Goal: Information Seeking & Learning: Learn about a topic

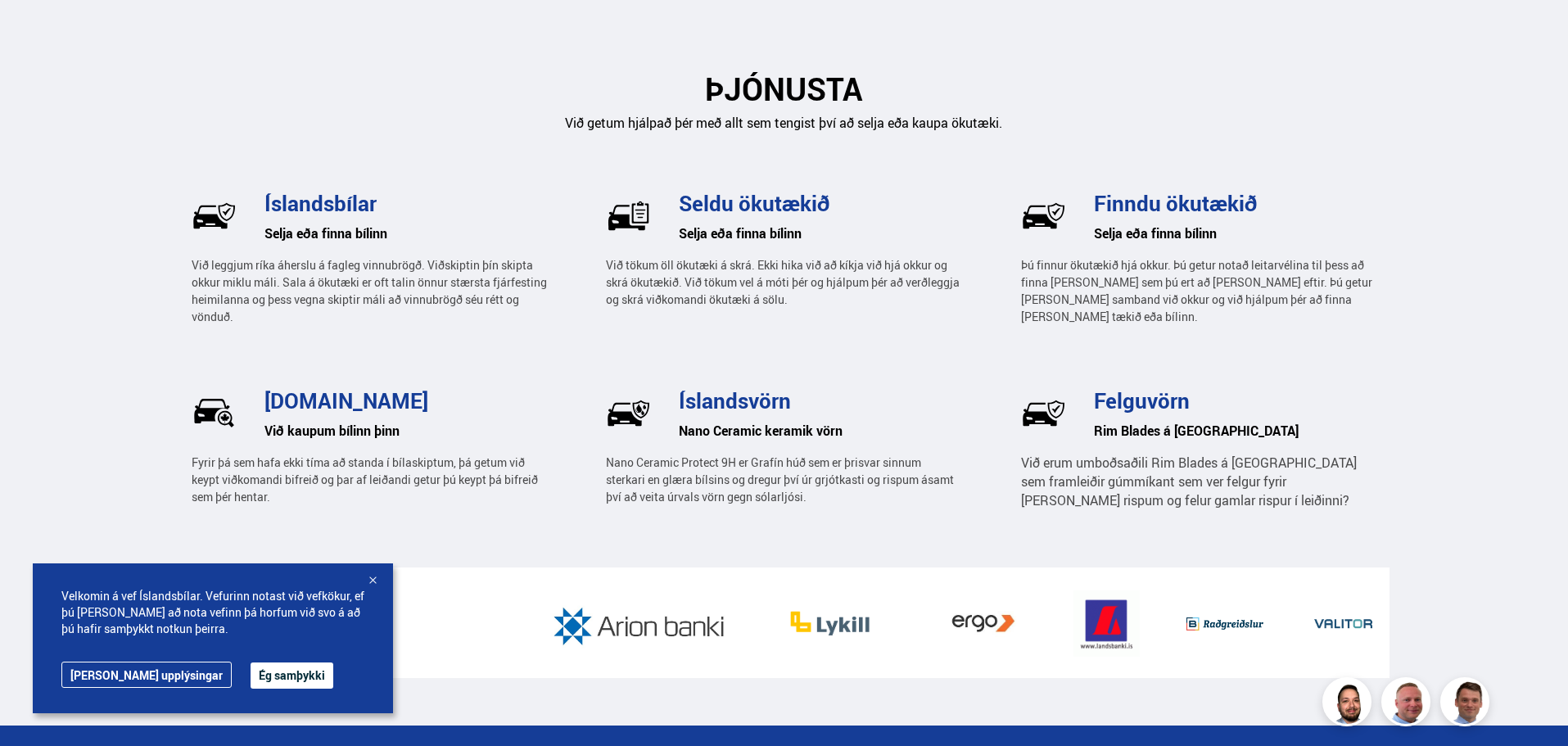
scroll to position [2456, 0]
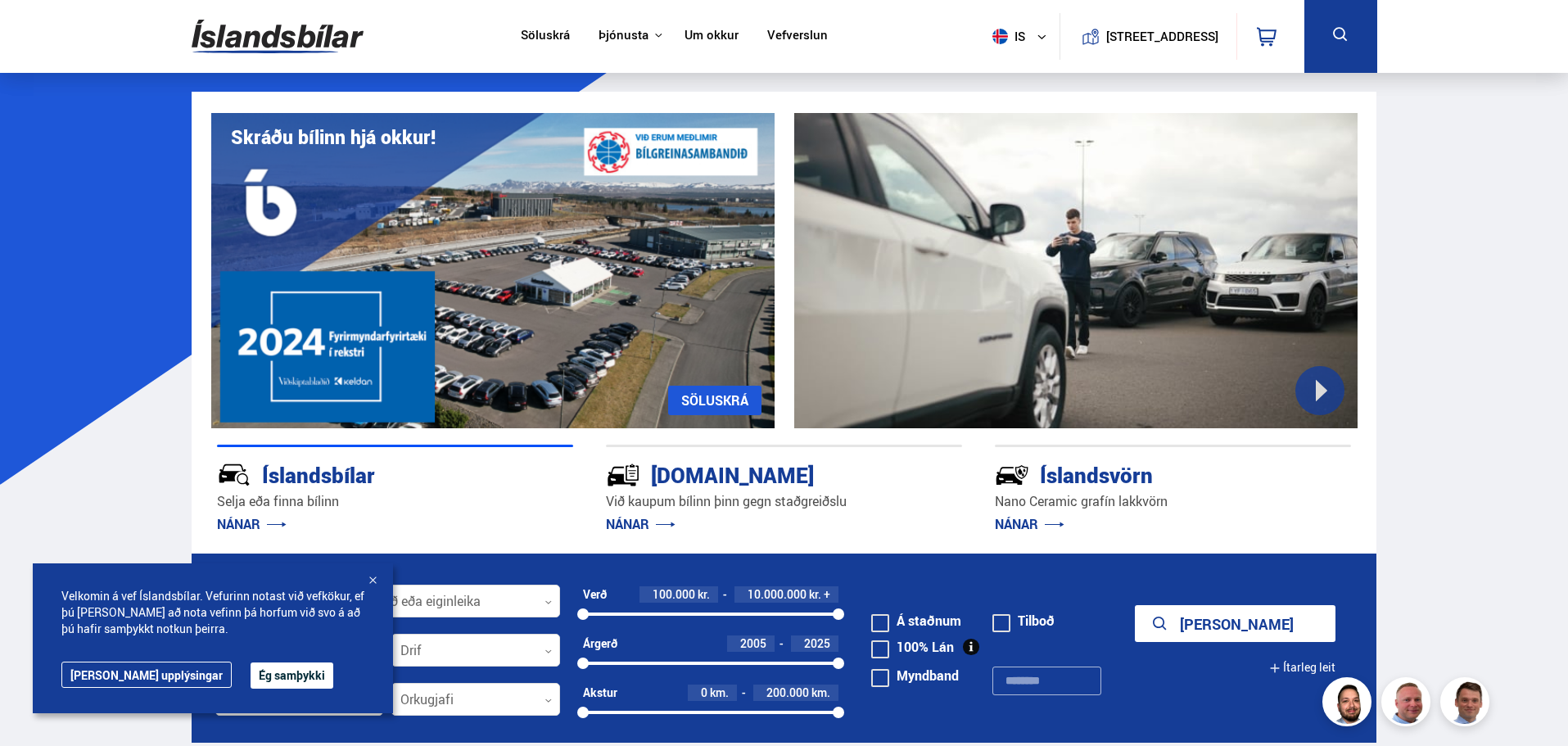
click at [531, 40] on link "Söluskrá" at bounding box center [546, 37] width 49 height 18
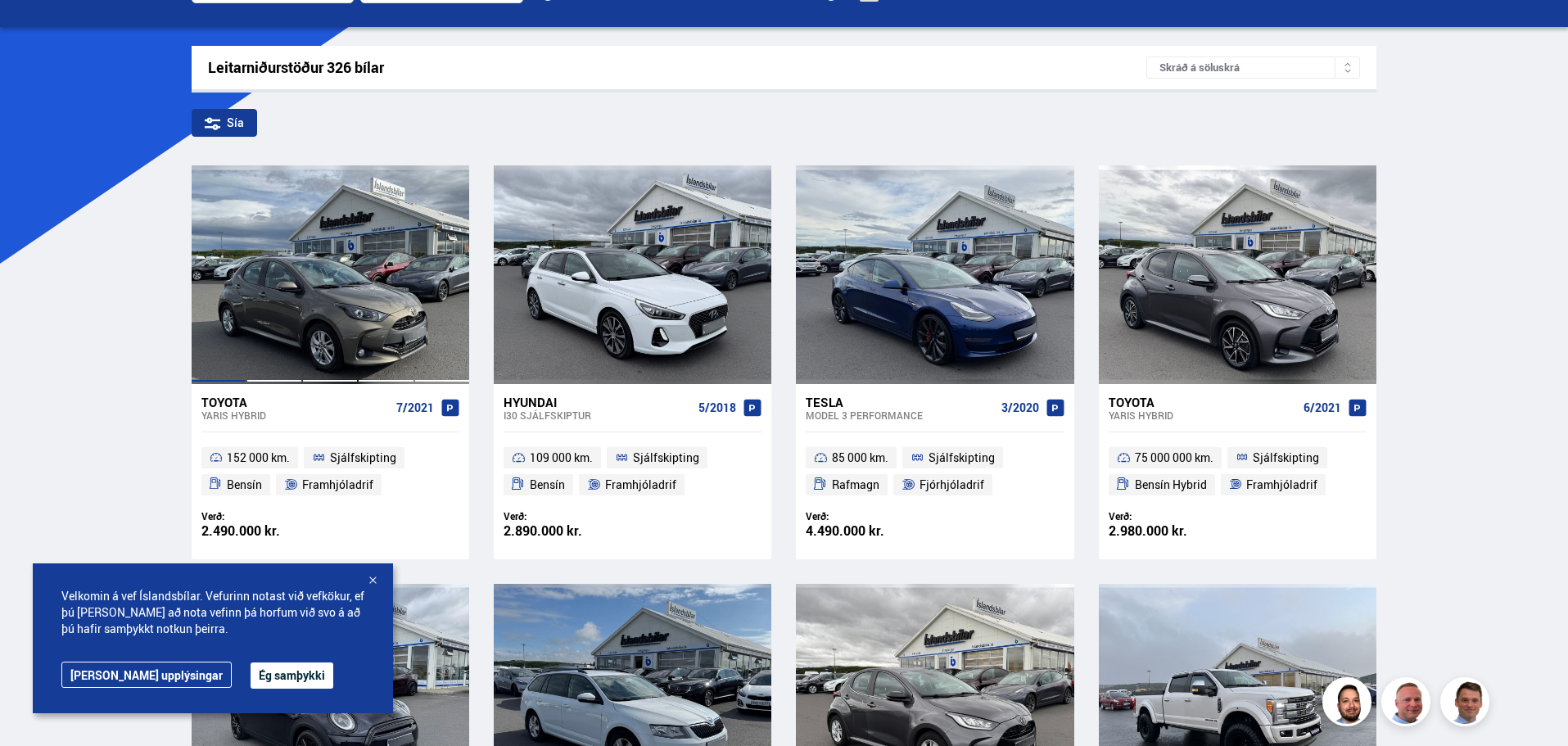
scroll to position [245, 0]
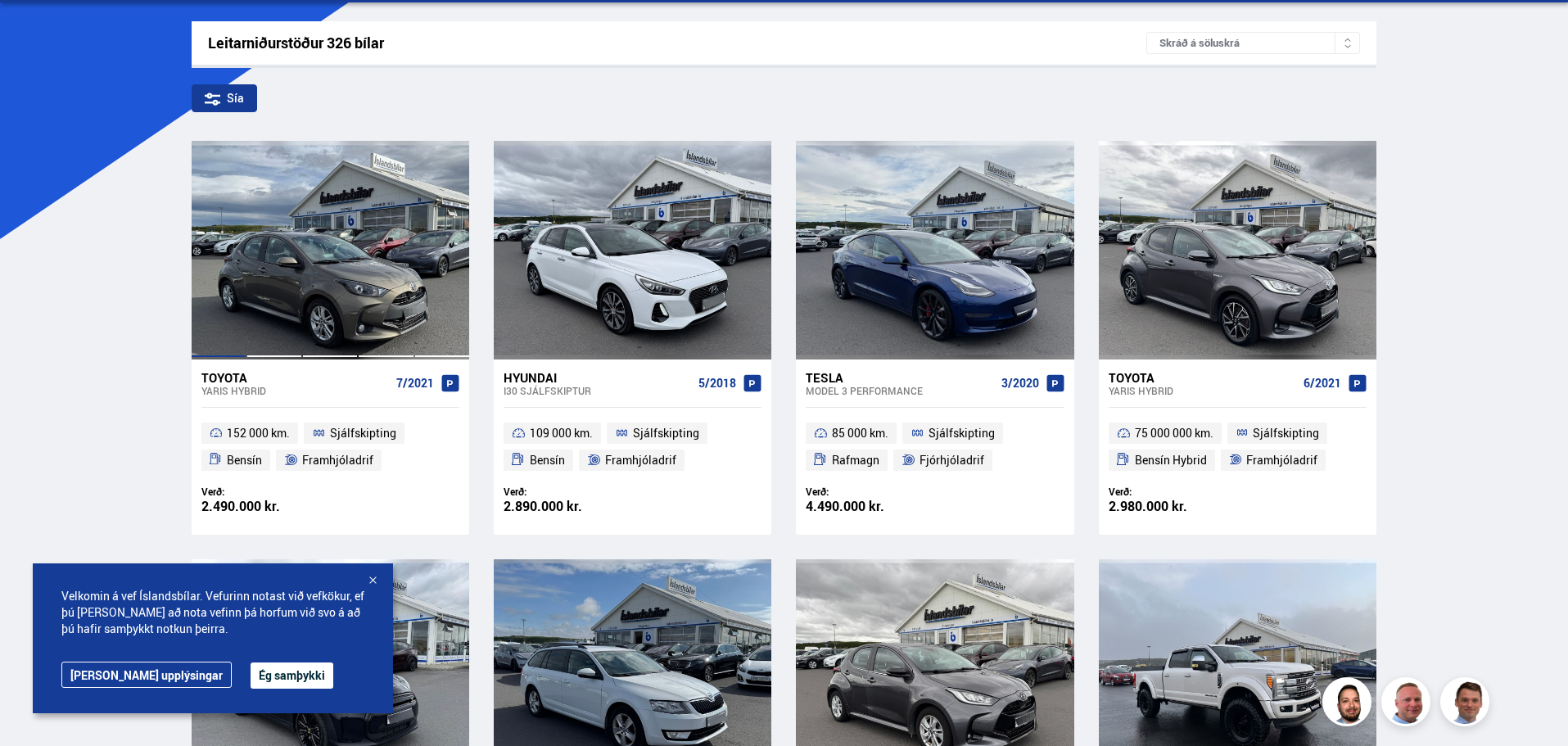
click at [312, 266] on div at bounding box center [330, 250] width 55 height 218
